Goal: Use online tool/utility

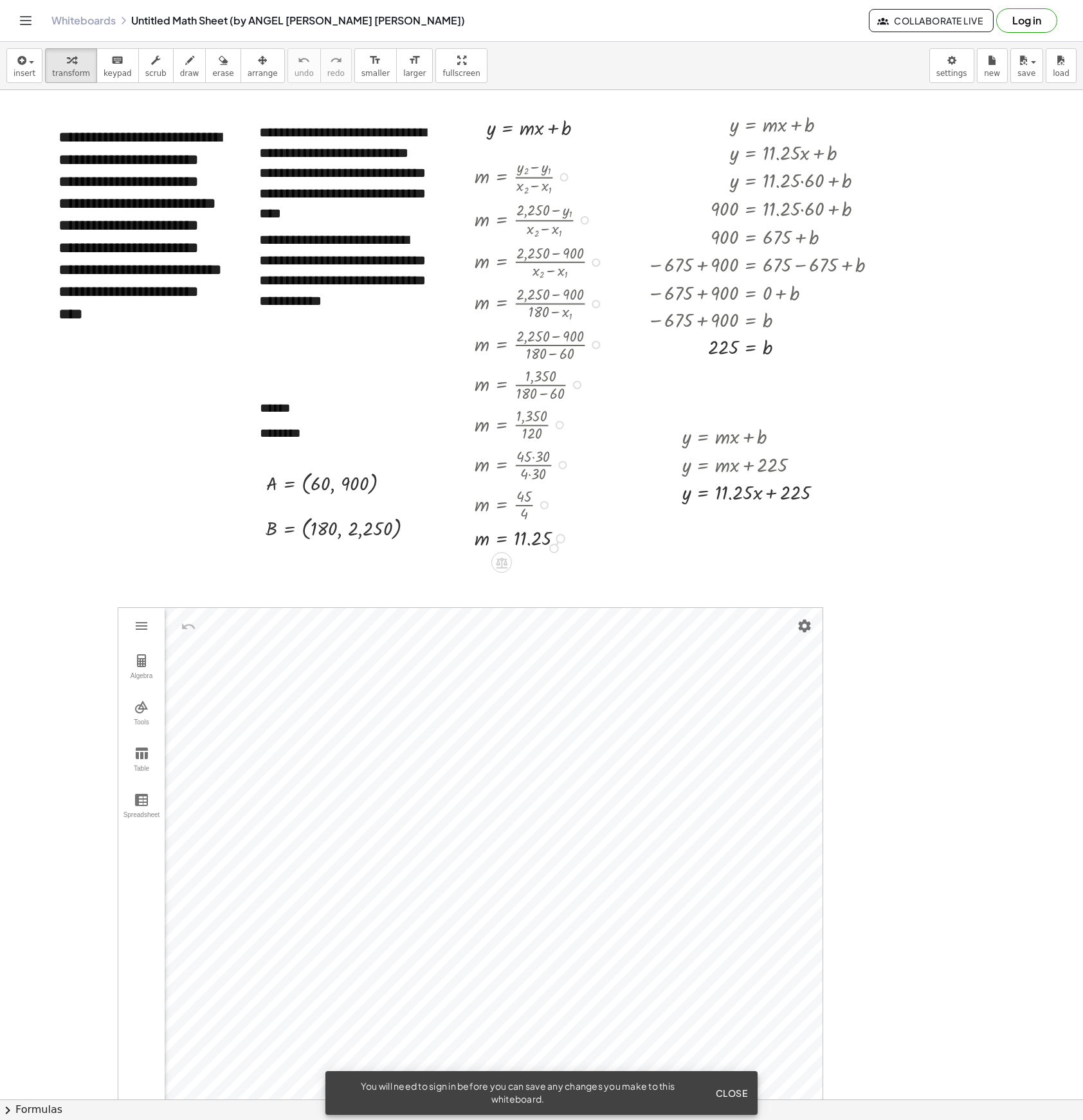
drag, startPoint x: 561, startPoint y: 539, endPoint x: 549, endPoint y: 570, distance: 33.2
click at [549, 570] on div "**********" at bounding box center [566, 1141] width 1133 height 2102
